Goal: Find specific page/section: Find specific page/section

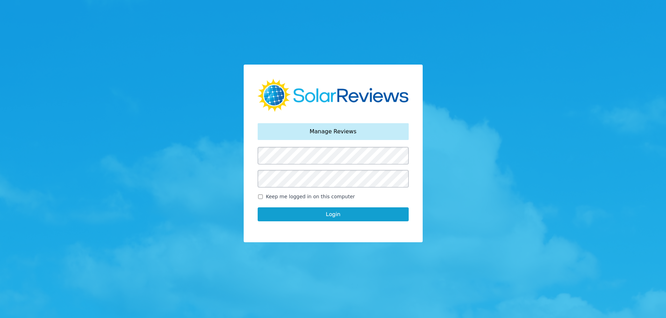
click at [332, 212] on button "Login" at bounding box center [333, 215] width 151 height 14
click at [338, 213] on button "Login" at bounding box center [333, 215] width 151 height 14
click at [345, 215] on button "Login" at bounding box center [333, 215] width 151 height 14
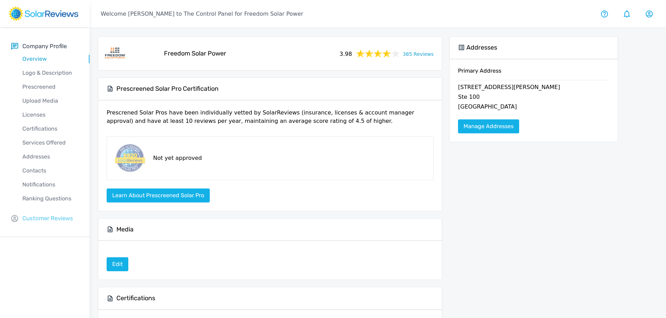
click at [44, 219] on p "Customer Reviews" at bounding box center [47, 218] width 51 height 9
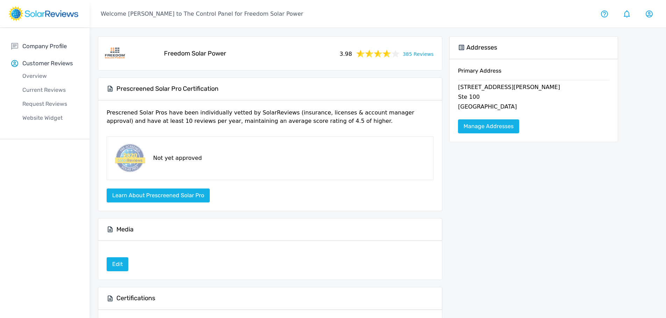
click at [44, 86] on div "Current Reviews" at bounding box center [50, 90] width 78 height 14
